Goal: Task Accomplishment & Management: Complete application form

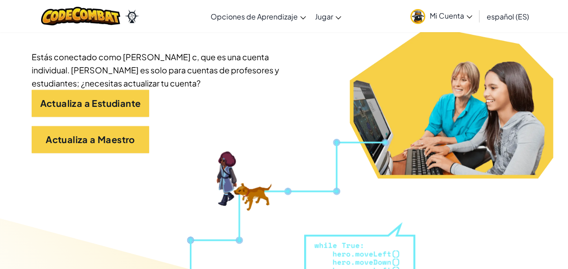
scroll to position [85, 0]
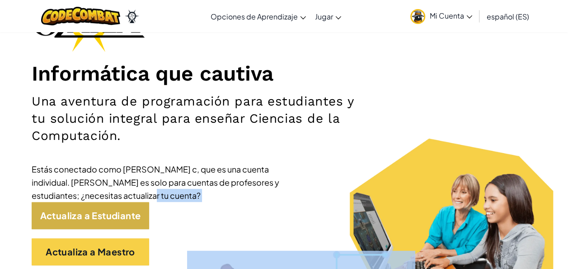
drag, startPoint x: 124, startPoint y: 199, endPoint x: 121, endPoint y: 212, distance: 13.4
click at [121, 212] on div "Informática que cautiva Una aventura de programación para estudiantes y tu solu…" at bounding box center [284, 134] width 505 height 280
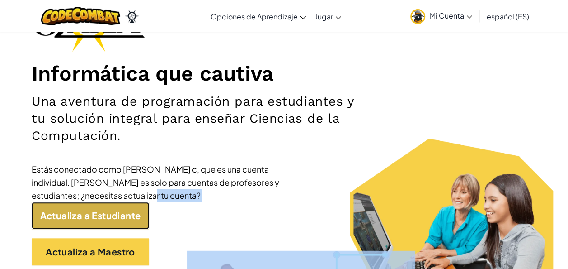
click at [121, 212] on link "Actualiza a Estudiante" at bounding box center [91, 215] width 118 height 27
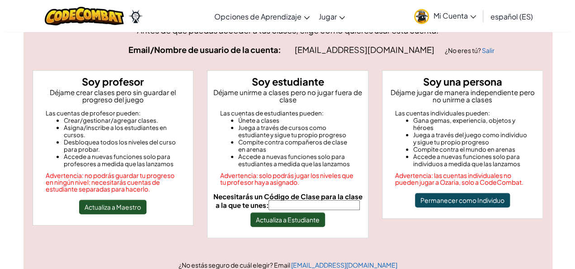
scroll to position [54, 0]
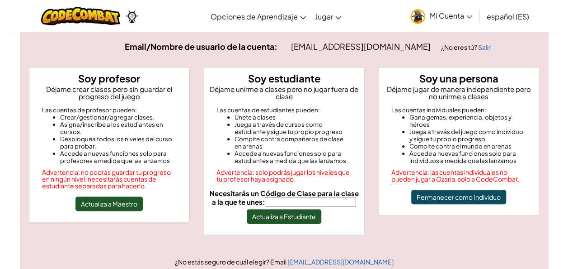
click at [302, 195] on span "Necesitarás un Código de Clase para la clase a la que te unes:" at bounding box center [283, 197] width 149 height 17
click at [302, 197] on input "Necesitarás un Código de Clase para la clase a la que te unes:" at bounding box center [310, 202] width 91 height 10
type input "FlySpeedPath"
click at [297, 211] on button "Actualiza a Estudiante" at bounding box center [284, 216] width 75 height 14
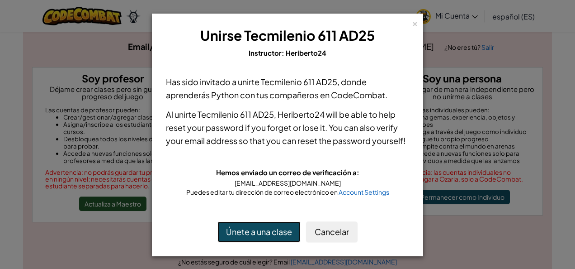
click at [267, 224] on button "Únete a una clase" at bounding box center [259, 231] width 83 height 21
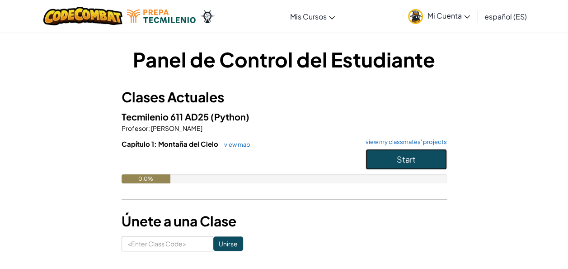
click at [416, 150] on button "Start" at bounding box center [406, 159] width 81 height 21
